Goal: Transaction & Acquisition: Purchase product/service

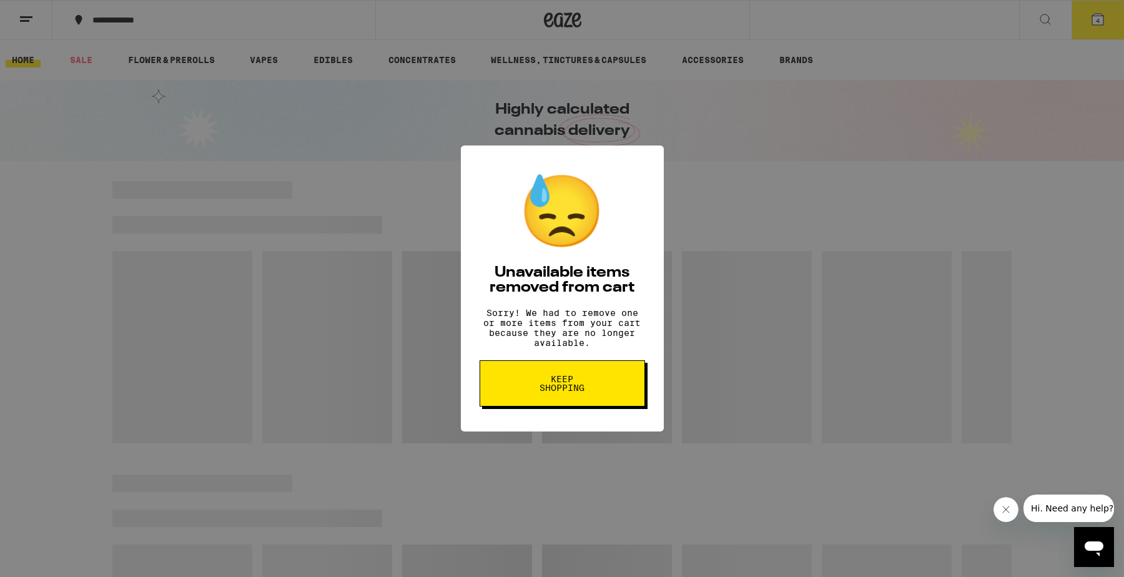
click at [560, 392] on span "Keep Shopping" at bounding box center [562, 383] width 64 height 17
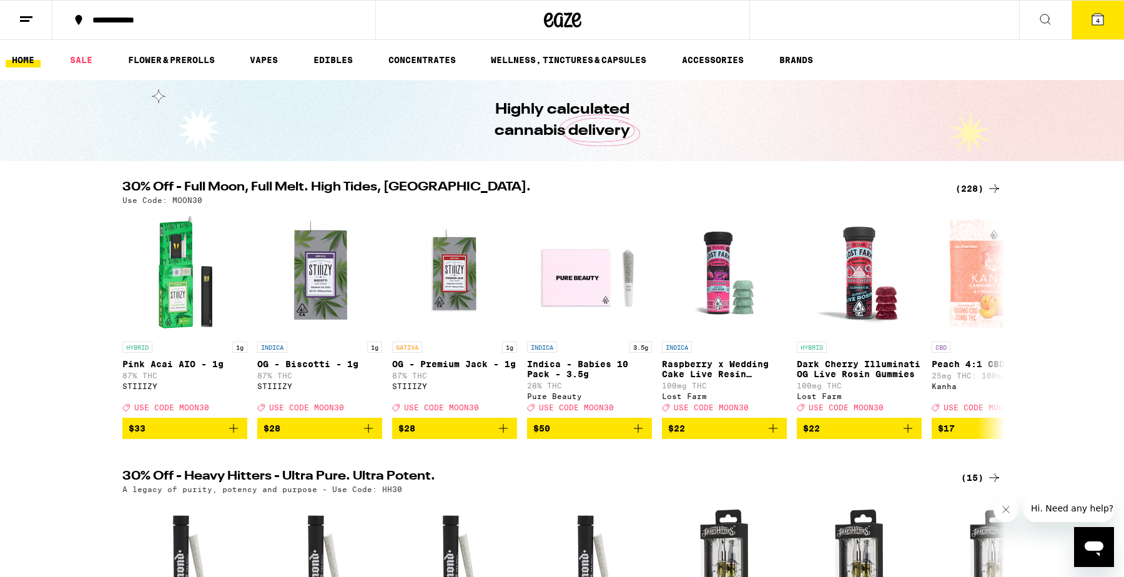
click at [157, 51] on ul "HOME SALE FLOWER & PREROLLS VAPES EDIBLES CONCENTRATES WELLNESS, TINCTURES & CA…" at bounding box center [562, 60] width 1124 height 40
click at [157, 59] on link "FLOWER & PREROLLS" at bounding box center [171, 59] width 99 height 15
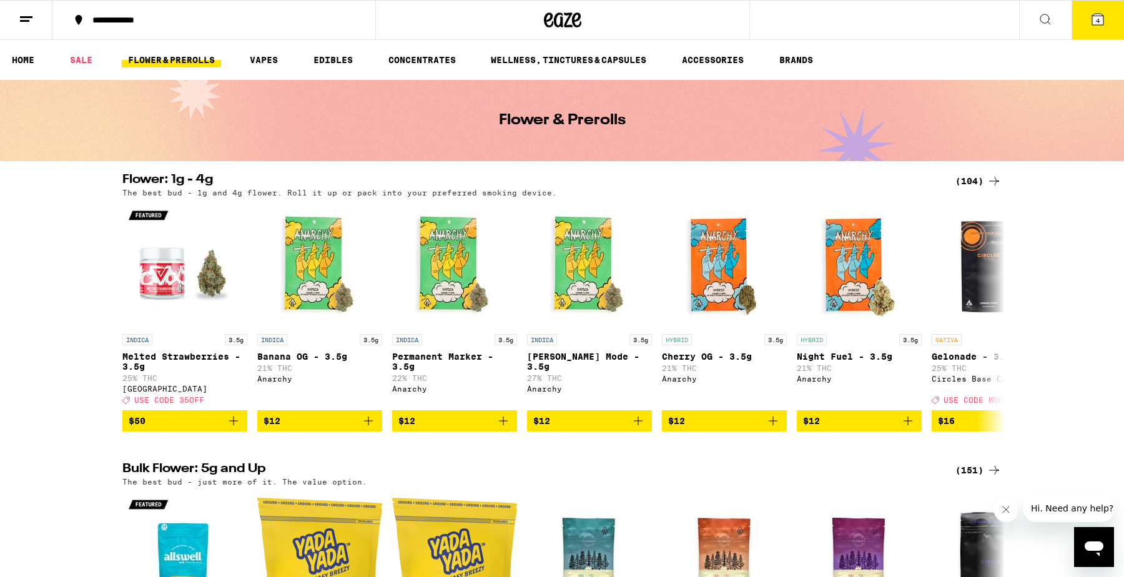
click at [1089, 16] on button "4" at bounding box center [1098, 20] width 52 height 39
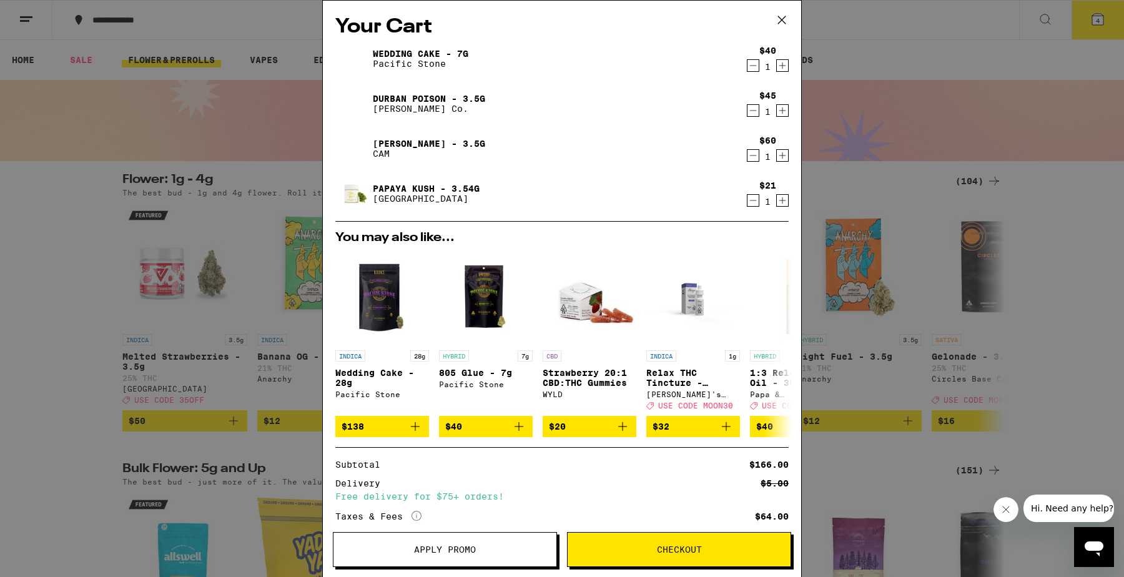
click at [752, 199] on icon "Decrement" at bounding box center [753, 200] width 11 height 15
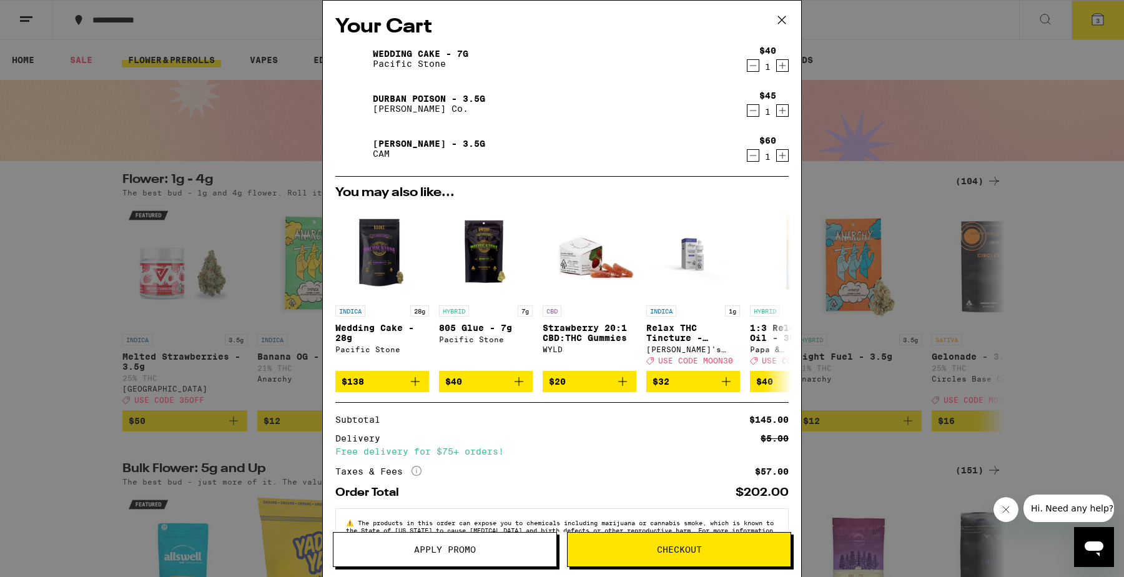
click at [754, 67] on icon "Decrement" at bounding box center [753, 65] width 11 height 15
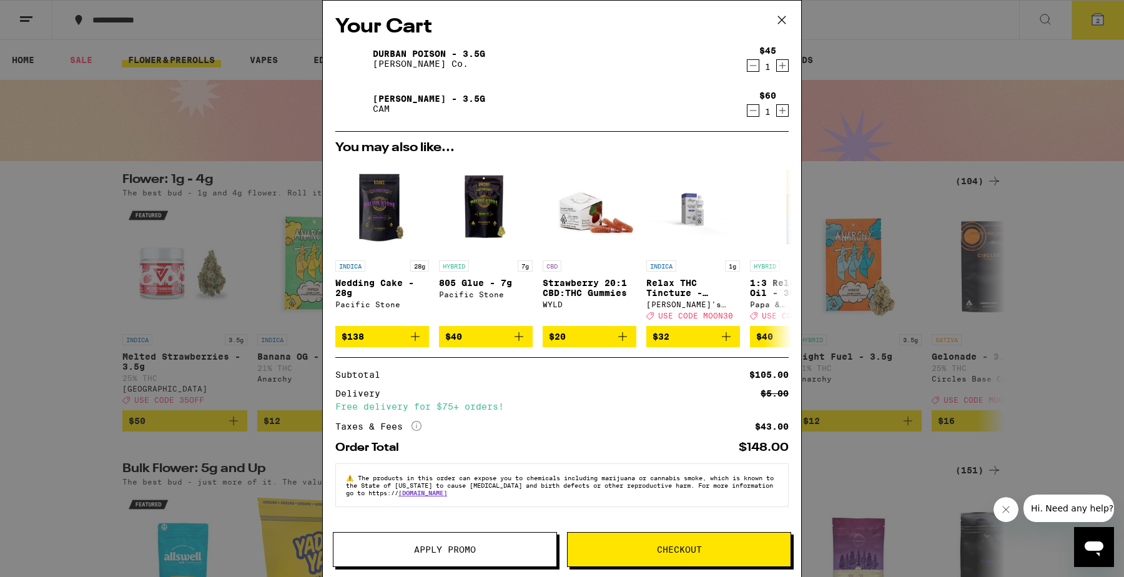
click at [953, 174] on div "Your Cart Durban Poison - 3.5g [PERSON_NAME] Co. $45 1 [PERSON_NAME] - 3.5g CAM…" at bounding box center [562, 288] width 1124 height 577
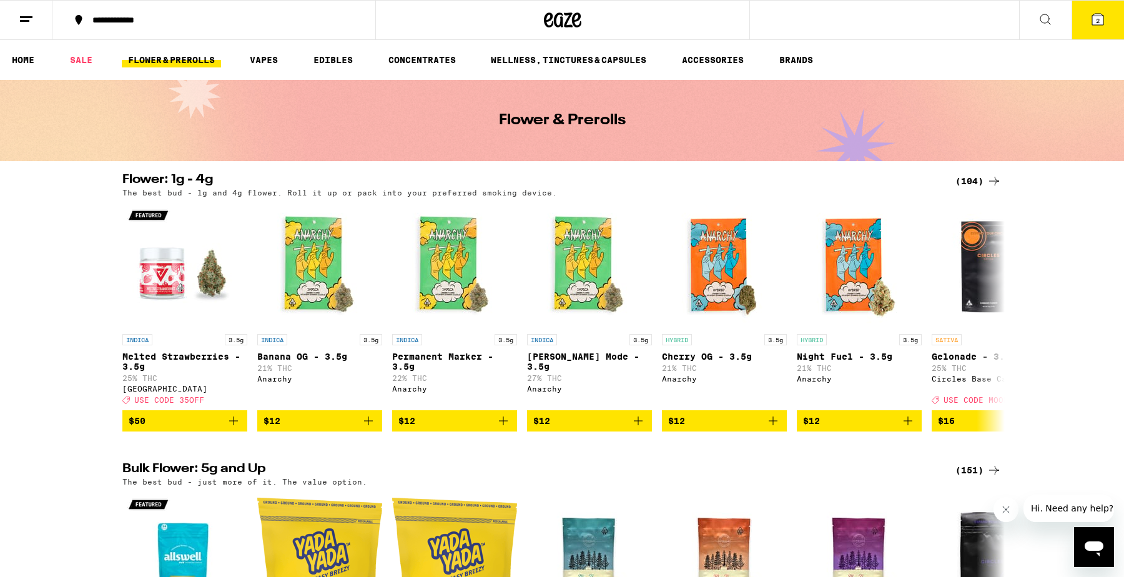
click at [1036, 19] on button at bounding box center [1045, 20] width 52 height 39
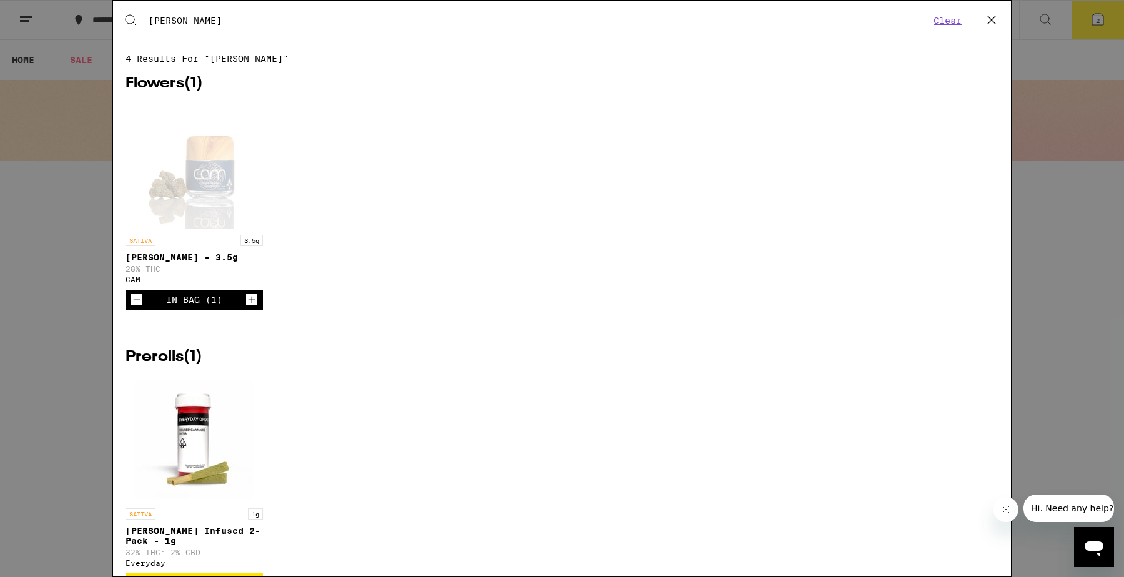
click at [289, 37] on div "Search for Products [PERSON_NAME] Clear" at bounding box center [562, 21] width 898 height 40
click at [287, 34] on div "Search for Products [PERSON_NAME] Clear" at bounding box center [562, 21] width 898 height 40
click at [282, 26] on input "[PERSON_NAME]" at bounding box center [539, 20] width 782 height 11
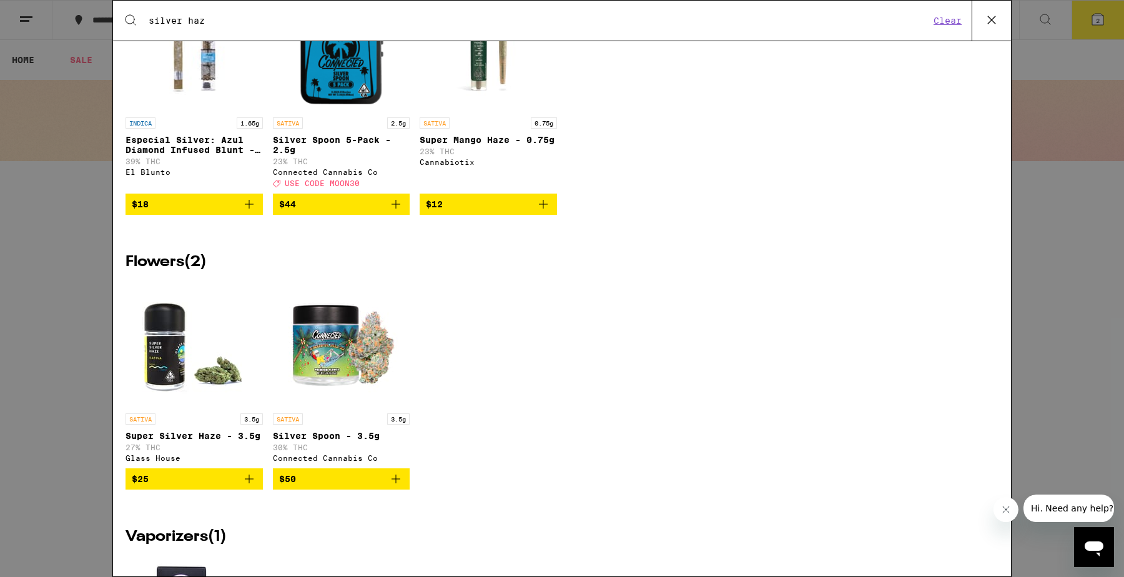
scroll to position [127, 0]
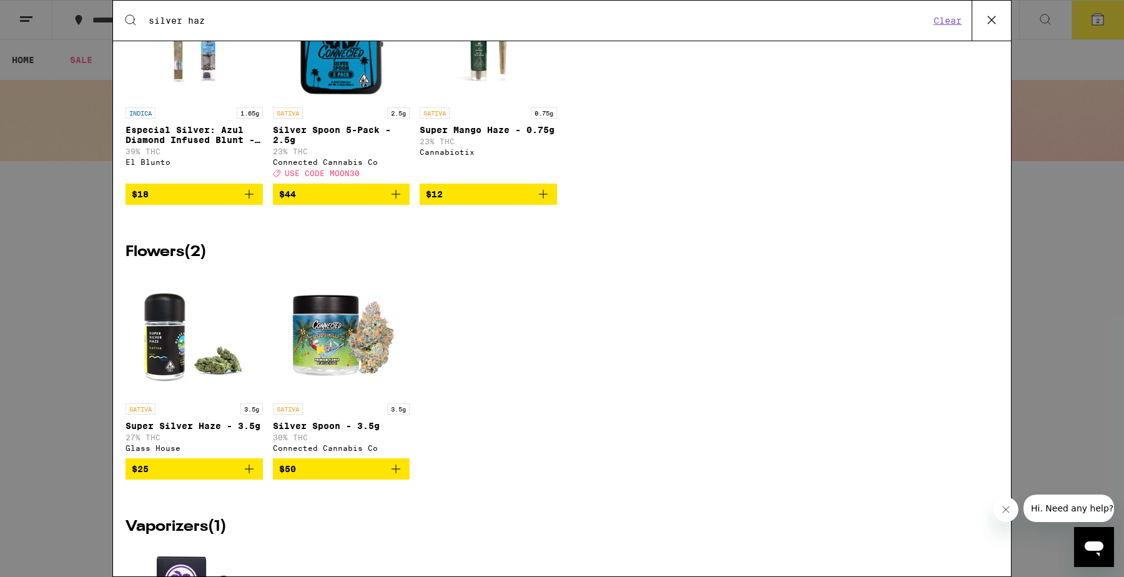
type input "silver haz"
click at [245, 477] on icon "Add to bag" at bounding box center [249, 469] width 15 height 15
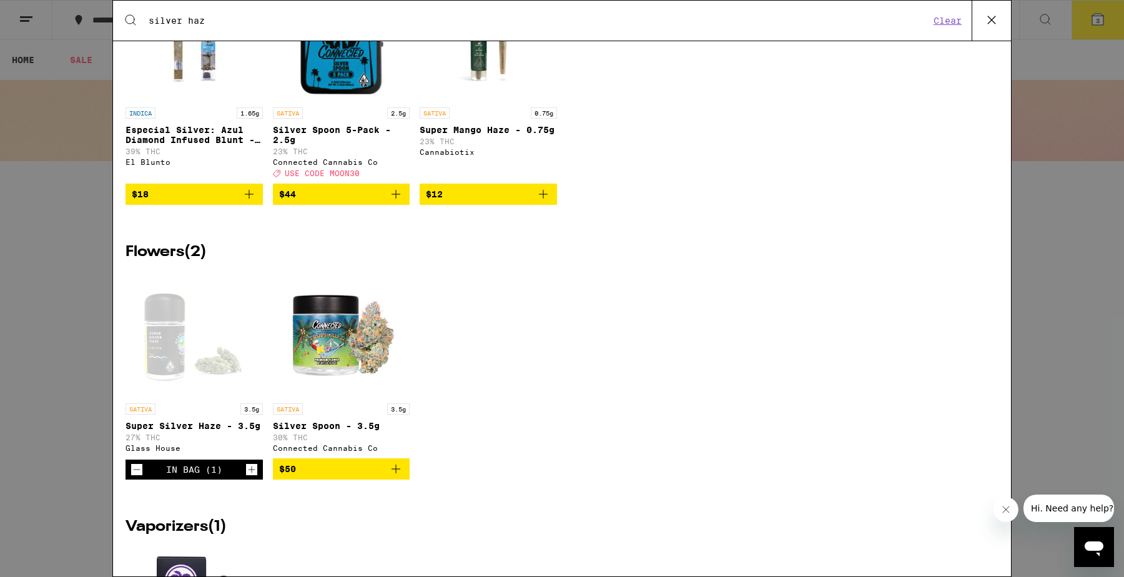
scroll to position [0, 0]
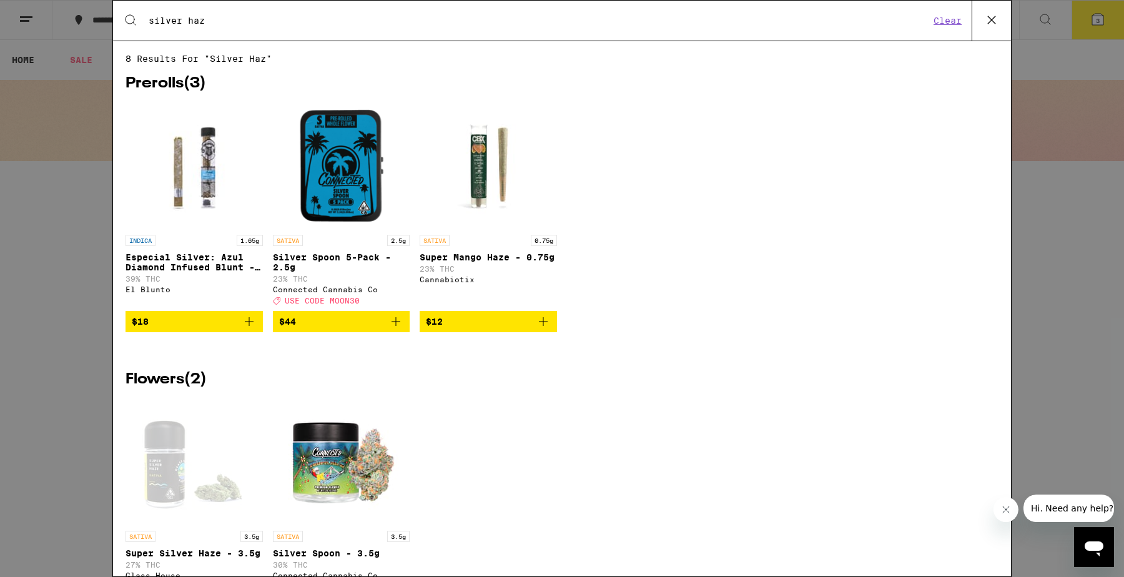
click at [986, 27] on icon at bounding box center [991, 20] width 19 height 19
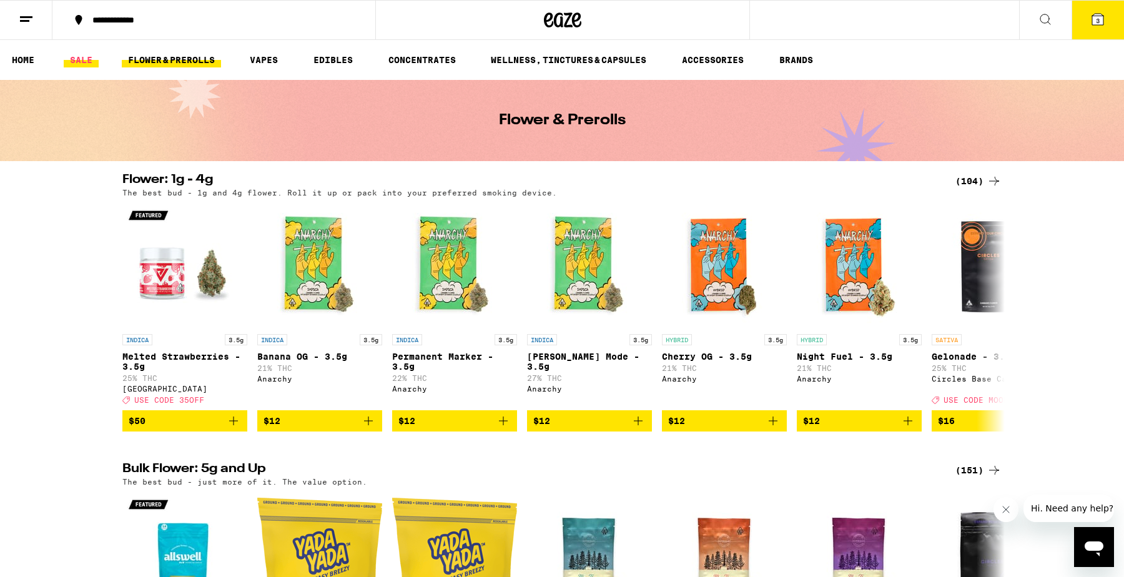
click at [89, 62] on link "SALE" at bounding box center [81, 59] width 35 height 15
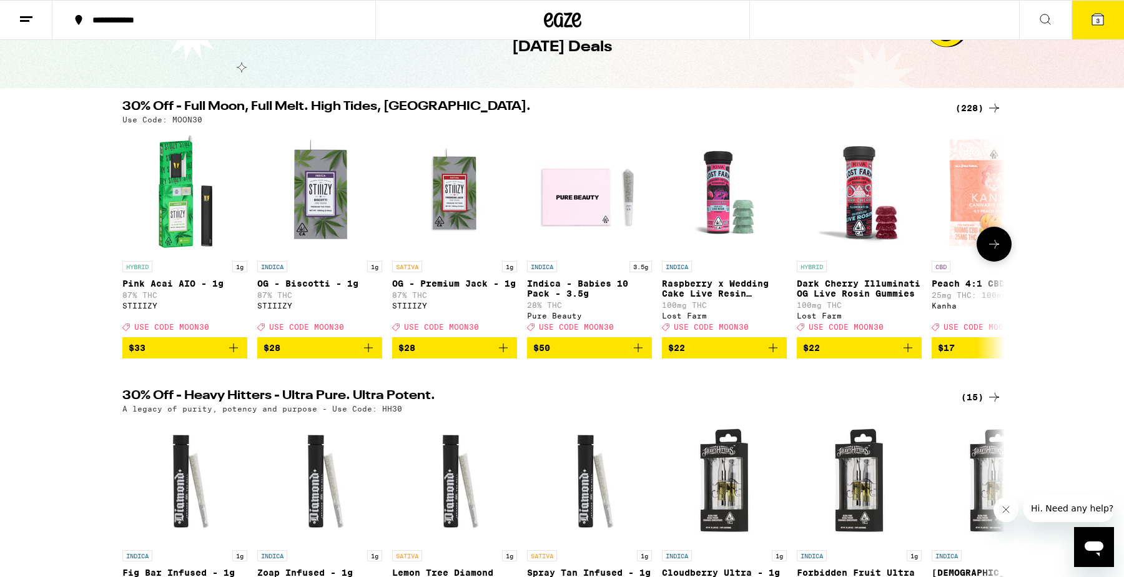
scroll to position [52, 0]
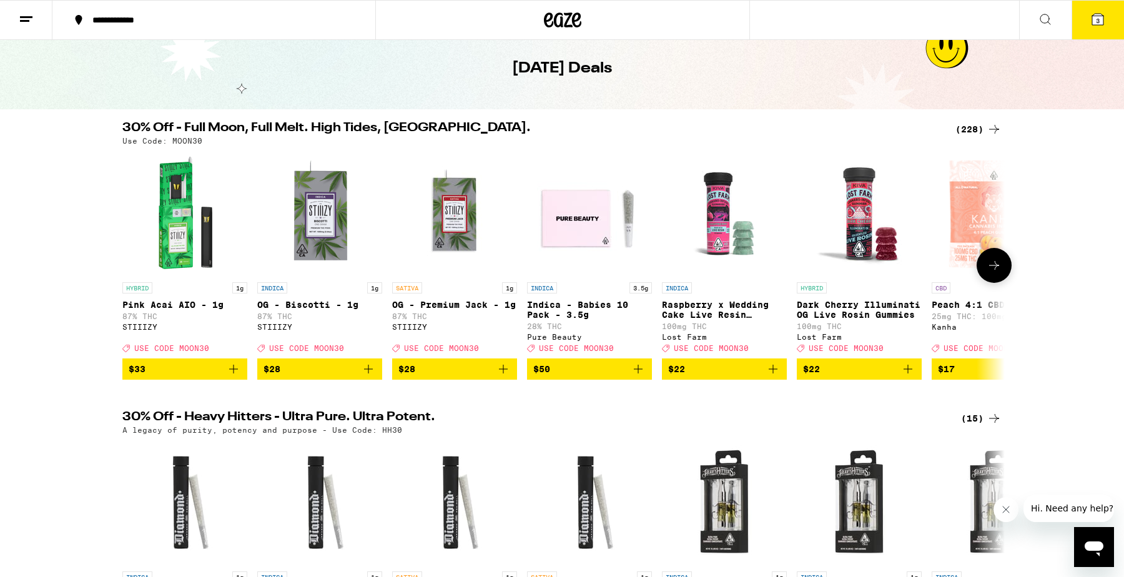
click at [1003, 277] on button at bounding box center [994, 265] width 35 height 35
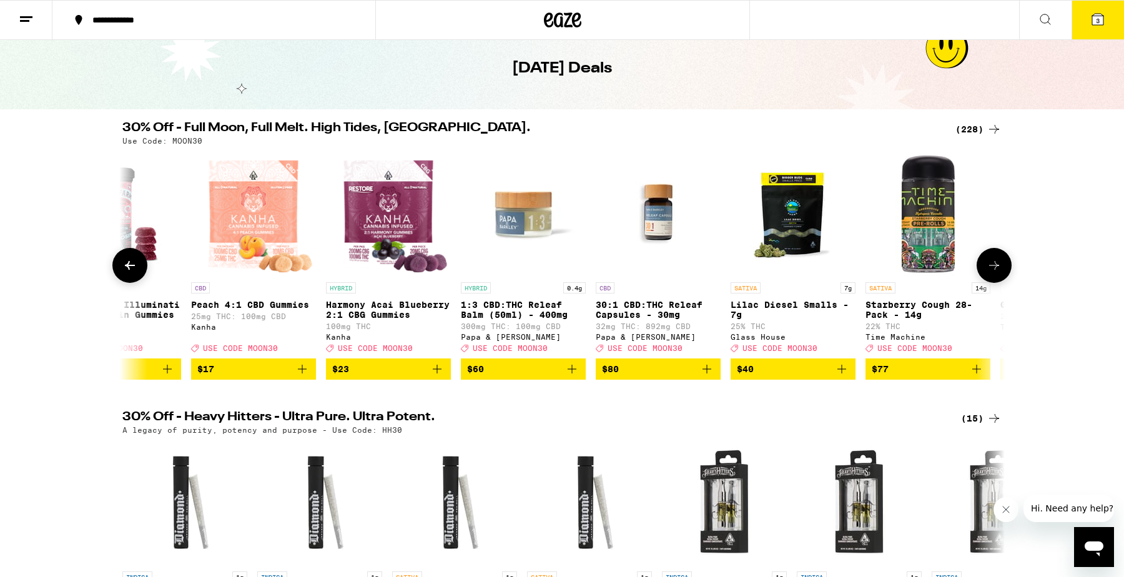
scroll to position [0, 743]
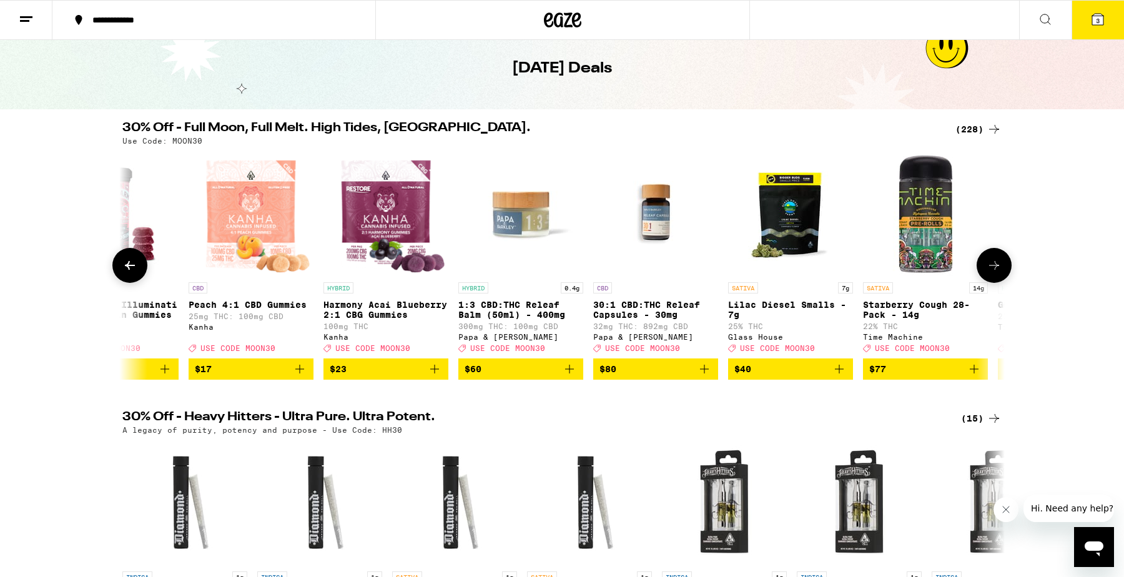
click at [1003, 277] on button at bounding box center [994, 265] width 35 height 35
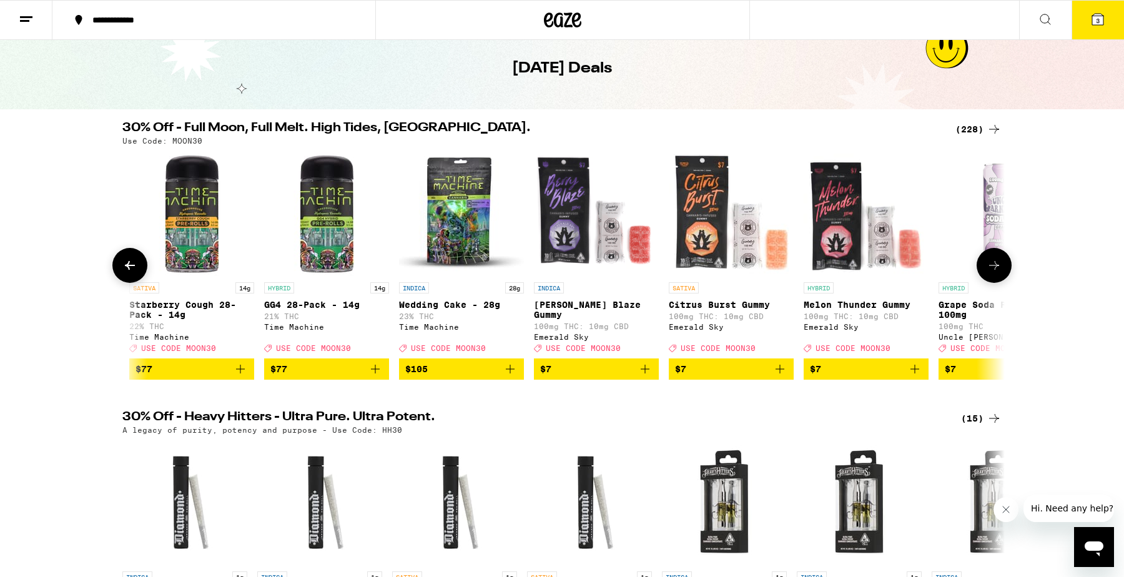
scroll to position [0, 1486]
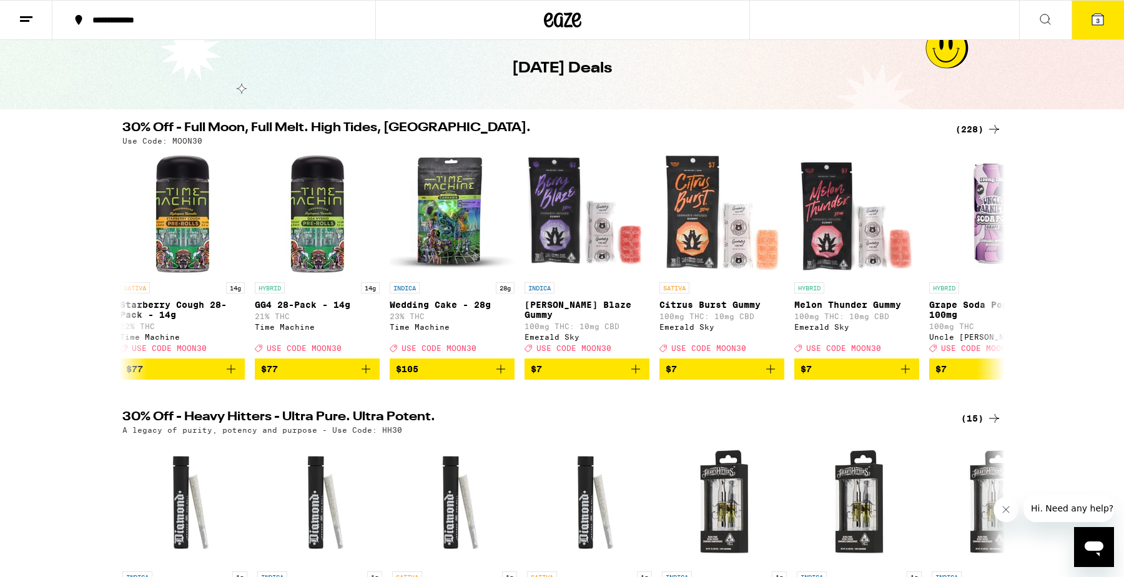
click at [1084, 19] on button "3" at bounding box center [1098, 20] width 52 height 39
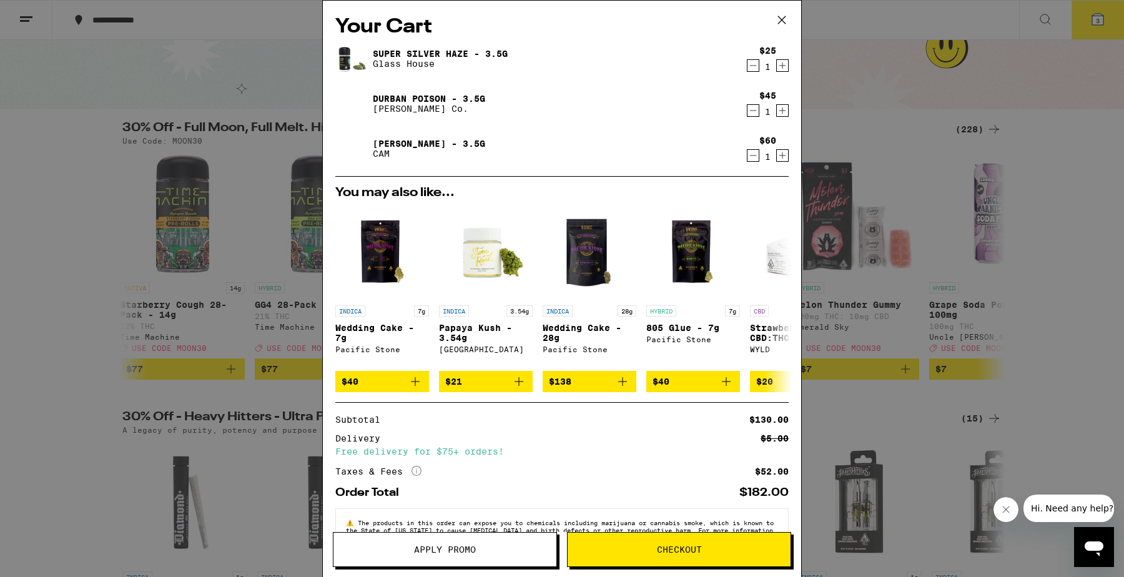
click at [783, 107] on icon "Increment" at bounding box center [782, 110] width 11 height 15
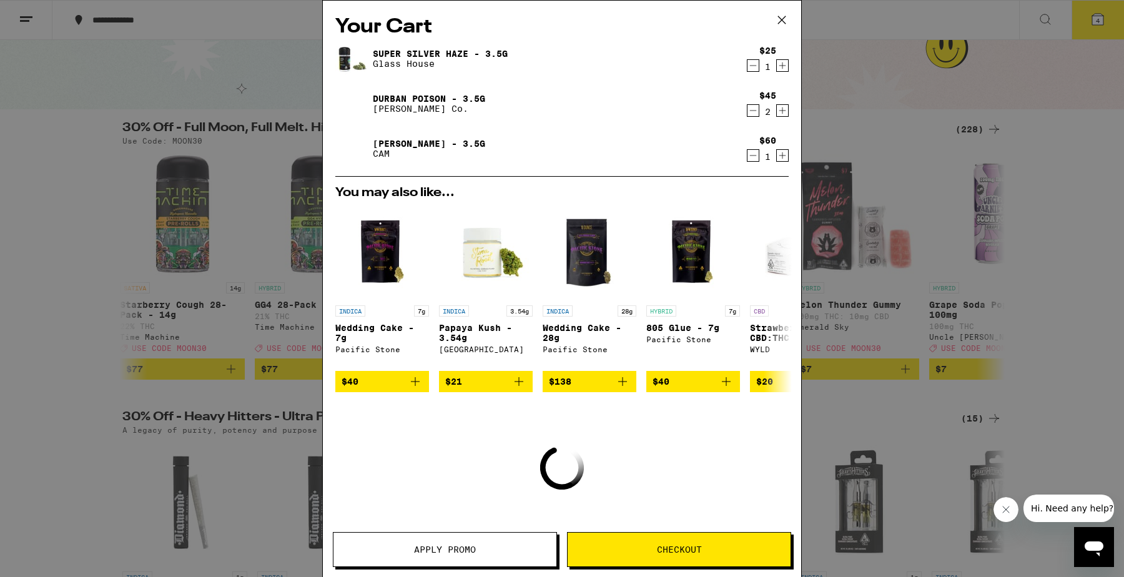
click at [781, 161] on icon "Increment" at bounding box center [782, 155] width 11 height 15
